Goal: Information Seeking & Learning: Learn about a topic

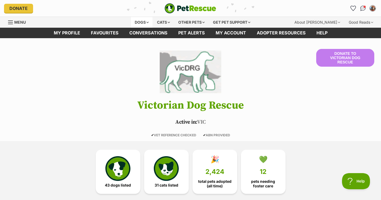
click at [135, 22] on div "Dogs" at bounding box center [142, 22] width 22 height 11
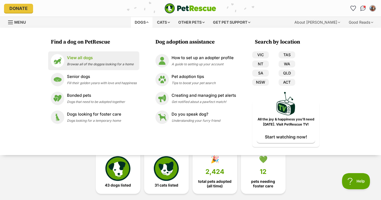
click at [105, 60] on p "View all dogs" at bounding box center [100, 58] width 67 height 6
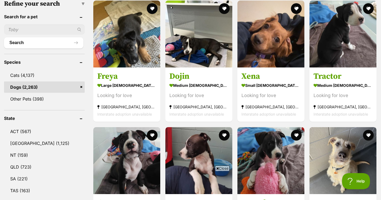
scroll to position [350, 0]
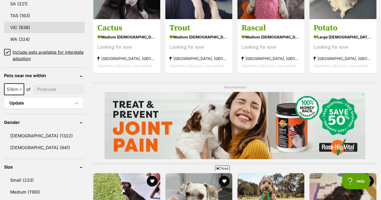
click at [40, 29] on link "VIC (838)" at bounding box center [44, 27] width 81 height 11
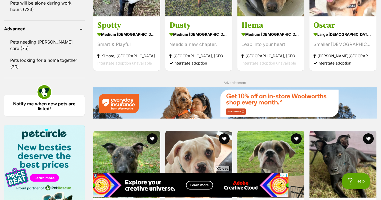
scroll to position [525, 0]
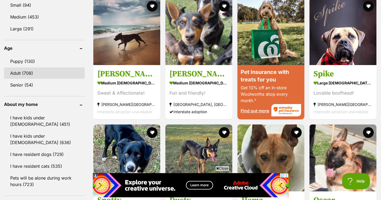
click at [32, 76] on link "Adult (708)" at bounding box center [44, 73] width 81 height 11
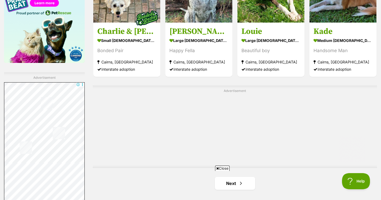
scroll to position [1051, 0]
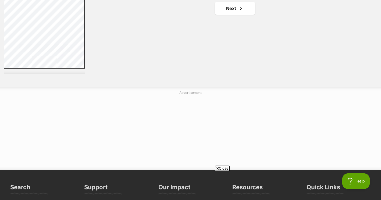
click at [222, 12] on link "Next" at bounding box center [235, 8] width 40 height 13
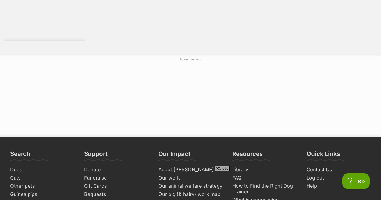
scroll to position [1051, 0]
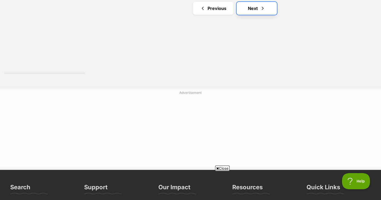
click at [271, 6] on link "Next" at bounding box center [257, 8] width 40 height 13
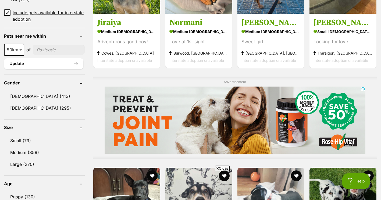
scroll to position [390, 0]
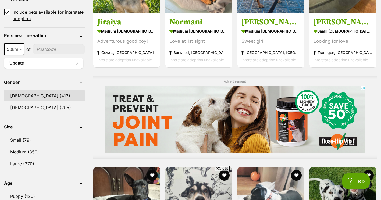
click at [40, 99] on link "[DEMOGRAPHIC_DATA] (413)" at bounding box center [44, 95] width 81 height 11
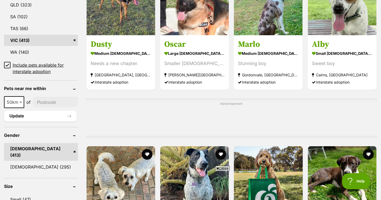
scroll to position [525, 0]
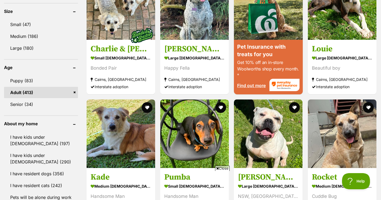
click at [380, 185] on div "Displaying 1 to 19 of 413 pets Clear all 5 filters Show 20 40 60 pets per page …" at bounding box center [190, 57] width 381 height 846
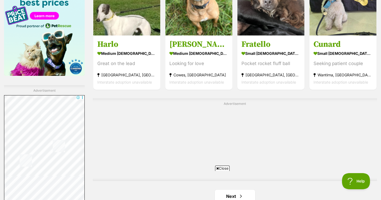
scroll to position [1051, 0]
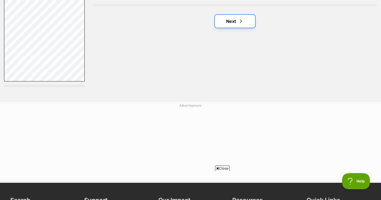
click at [243, 18] on span "Next page" at bounding box center [240, 21] width 5 height 6
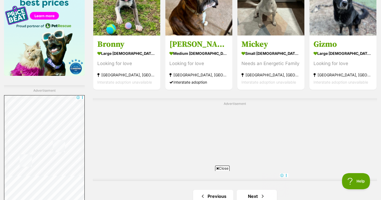
scroll to position [1051, 0]
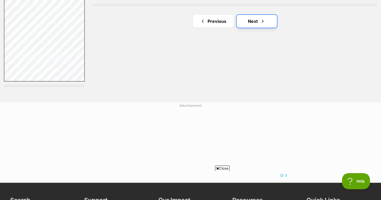
click at [264, 18] on span "Next page" at bounding box center [262, 21] width 5 height 6
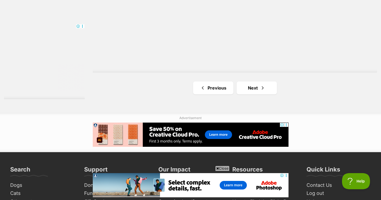
scroll to position [1051, 0]
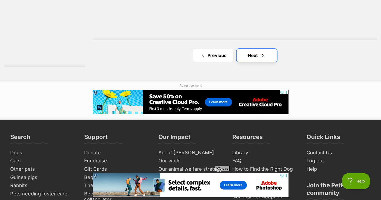
click at [256, 49] on link "Next" at bounding box center [257, 55] width 40 height 13
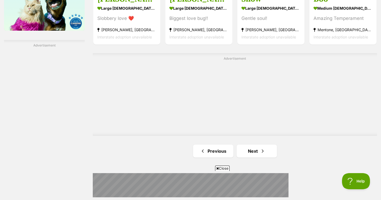
scroll to position [1051, 0]
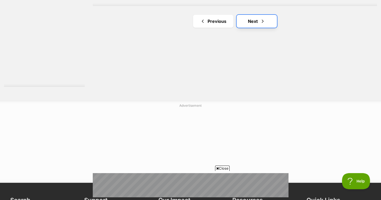
click at [258, 15] on link "Next" at bounding box center [257, 21] width 40 height 13
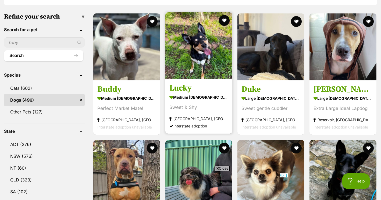
click at [185, 32] on img at bounding box center [198, 45] width 67 height 67
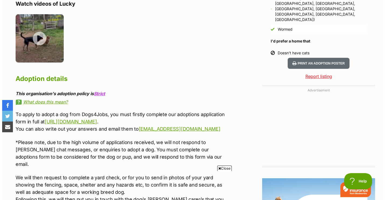
scroll to position [556, 0]
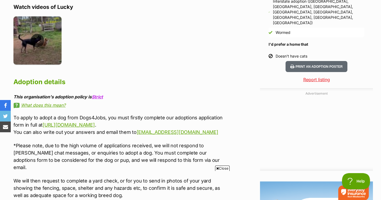
click at [42, 33] on img at bounding box center [37, 40] width 48 height 48
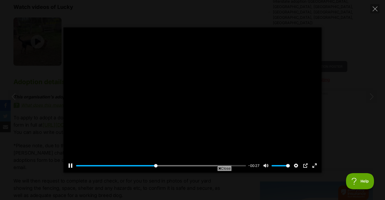
scroll to position [0, 0]
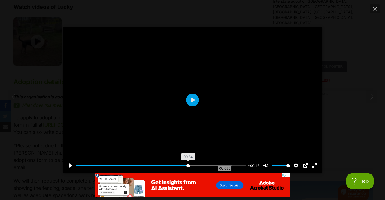
click at [188, 165] on input "Seek" at bounding box center [161, 165] width 170 height 5
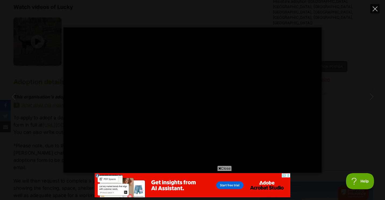
click at [375, 9] on icon "Close" at bounding box center [375, 8] width 5 height 5
type input "78.19"
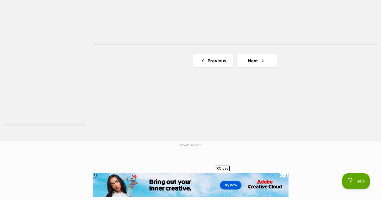
scroll to position [1017, 0]
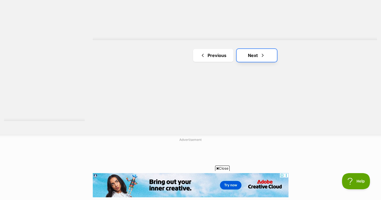
click at [253, 49] on link "Next" at bounding box center [257, 55] width 40 height 13
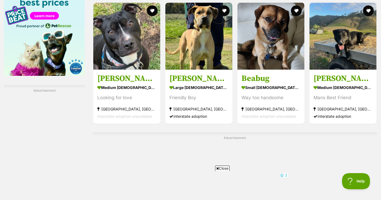
scroll to position [1051, 0]
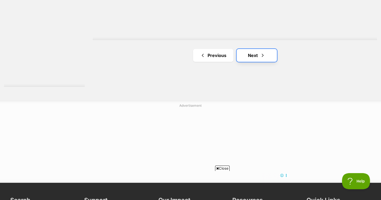
click at [263, 49] on link "Next" at bounding box center [257, 55] width 40 height 13
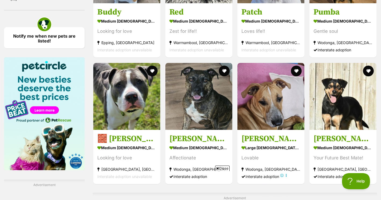
scroll to position [956, 0]
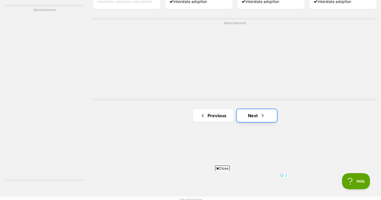
click at [259, 109] on link "Next" at bounding box center [257, 115] width 40 height 13
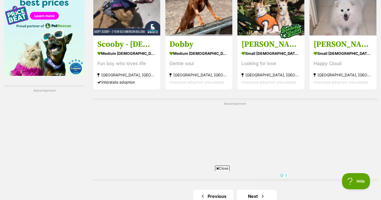
scroll to position [1051, 0]
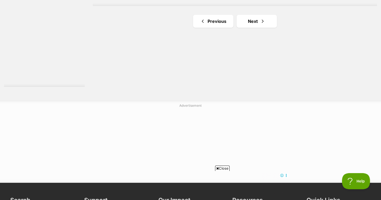
click at [255, 15] on link "Next" at bounding box center [257, 21] width 40 height 13
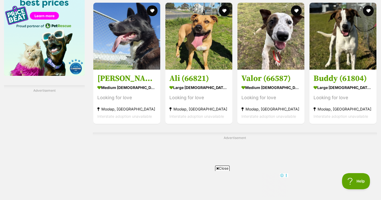
scroll to position [1051, 0]
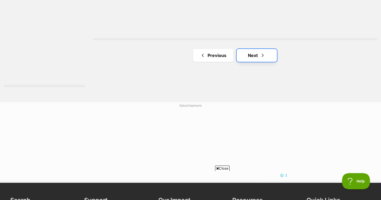
click at [262, 52] on span "Next page" at bounding box center [262, 55] width 5 height 6
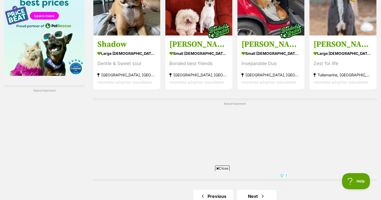
scroll to position [1051, 0]
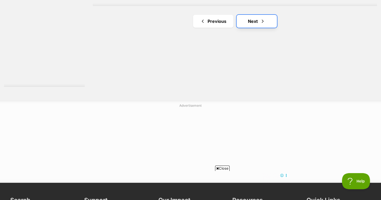
click at [261, 15] on link "Next" at bounding box center [257, 21] width 40 height 13
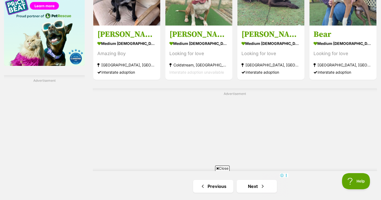
scroll to position [1051, 0]
